Goal: Task Accomplishment & Management: Manage account settings

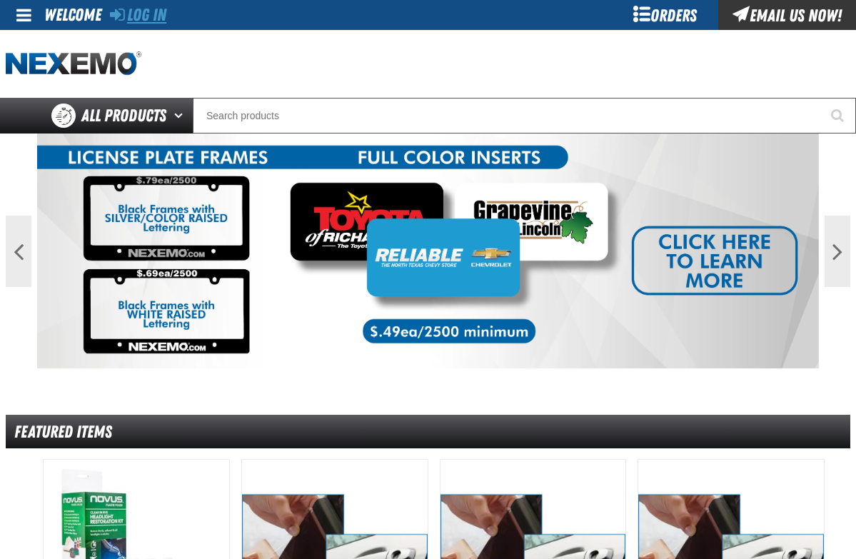
click at [138, 21] on link "Log In" at bounding box center [138, 15] width 56 height 20
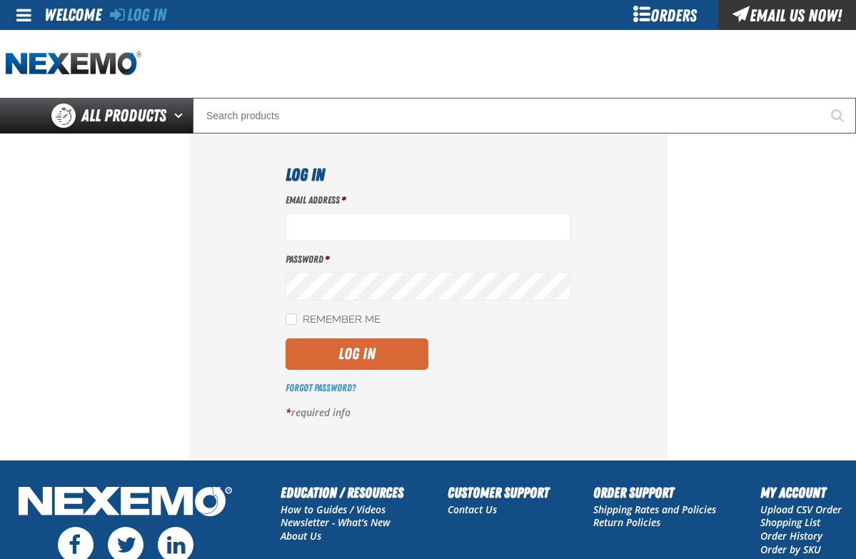
type input "ssnow@vtaig.com"
click at [365, 353] on button "Log In" at bounding box center [357, 354] width 143 height 31
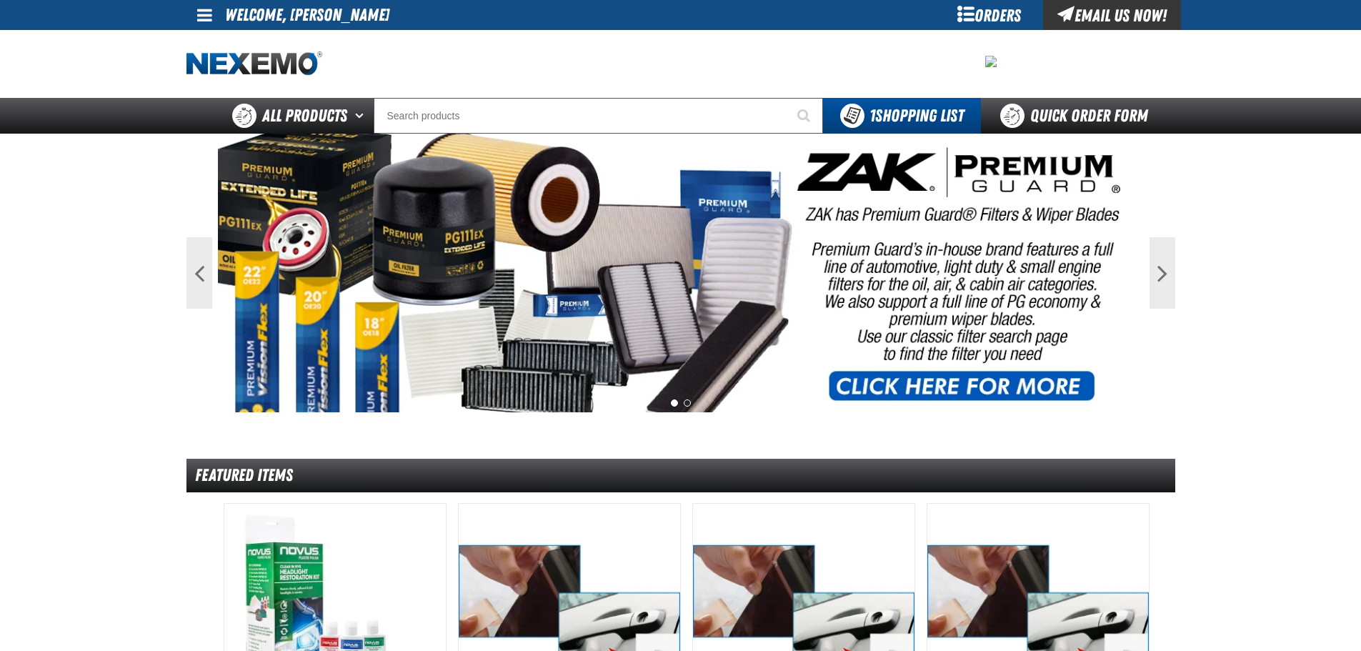
click at [856, 19] on div "Orders" at bounding box center [989, 15] width 107 height 30
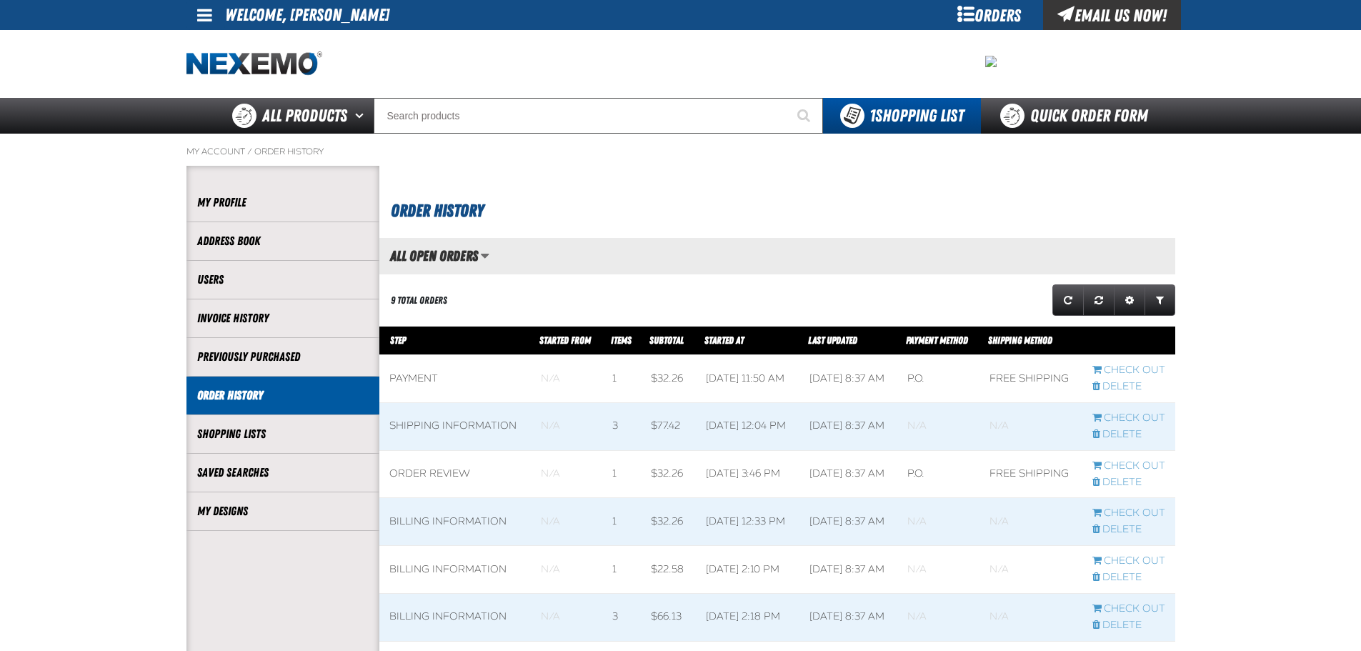
scroll to position [1, 1]
click at [230, 510] on link "My Designs" at bounding box center [282, 511] width 171 height 16
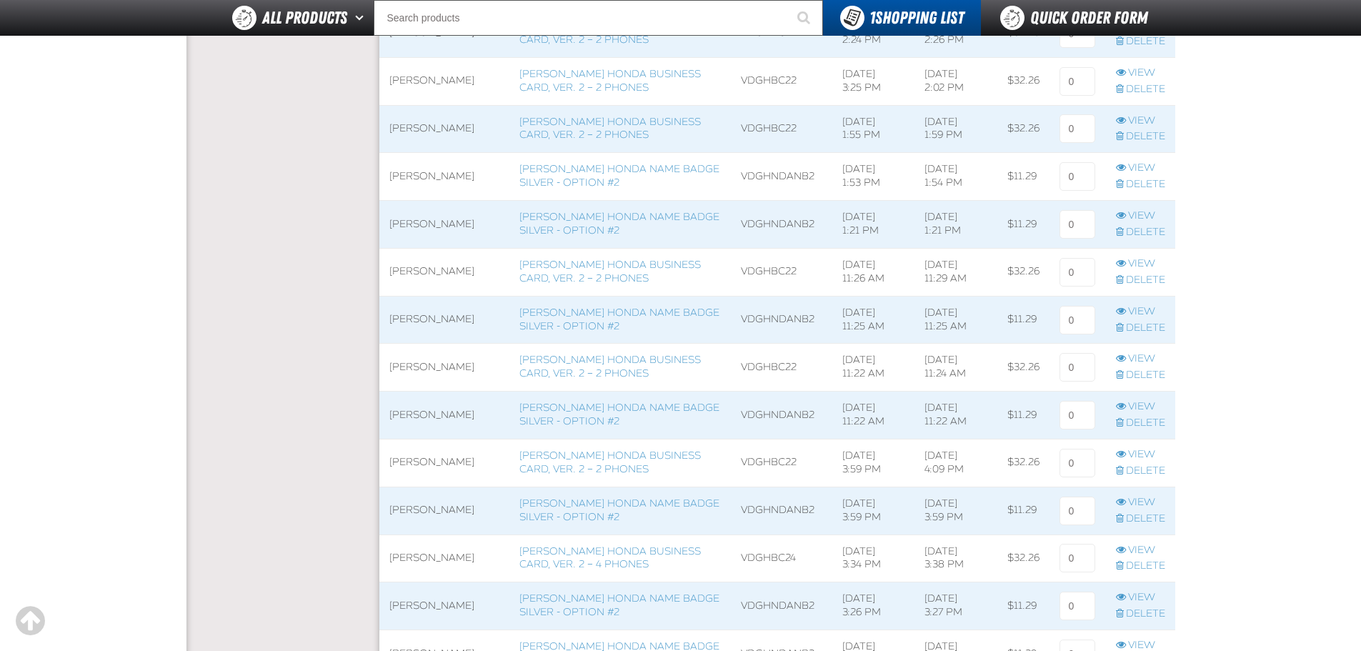
scroll to position [1357, 0]
